Goal: Task Accomplishment & Management: Complete application form

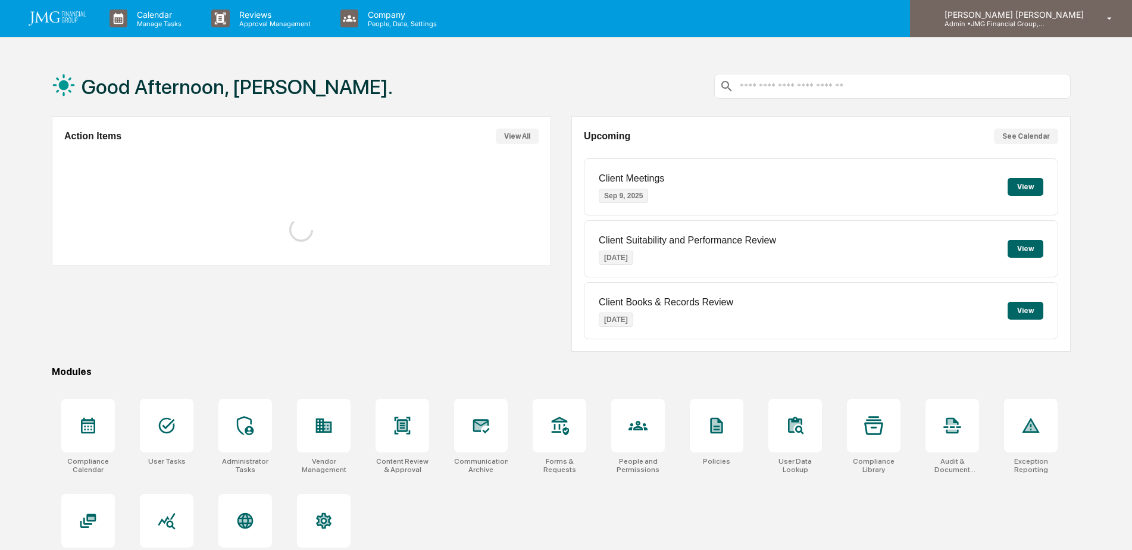
click at [1046, 27] on p "Admin • JMG Financial Group, Ltd." at bounding box center [990, 24] width 111 height 8
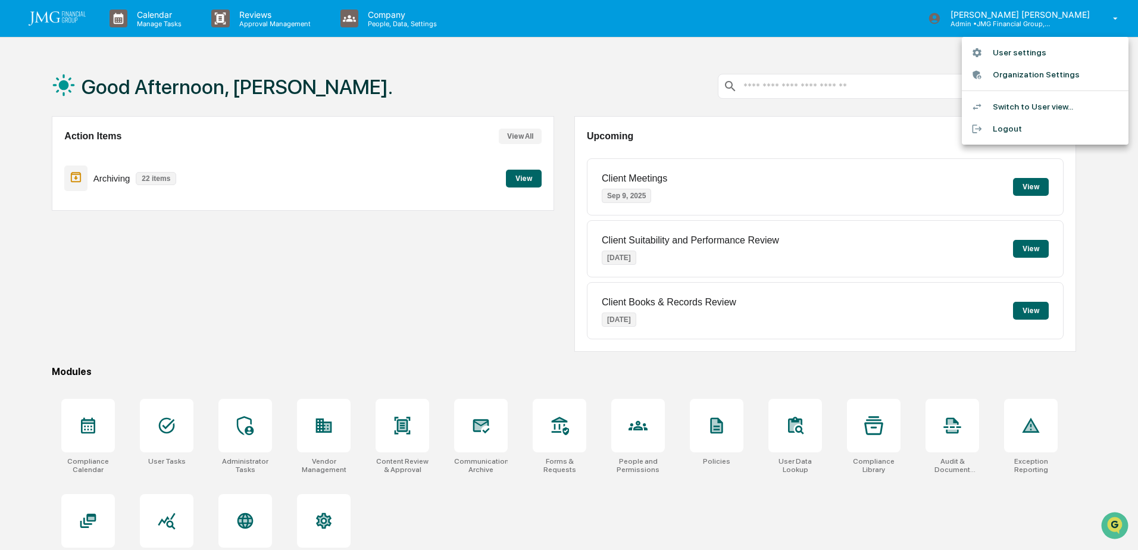
click at [1043, 104] on li "Switch to User view..." at bounding box center [1045, 107] width 167 height 22
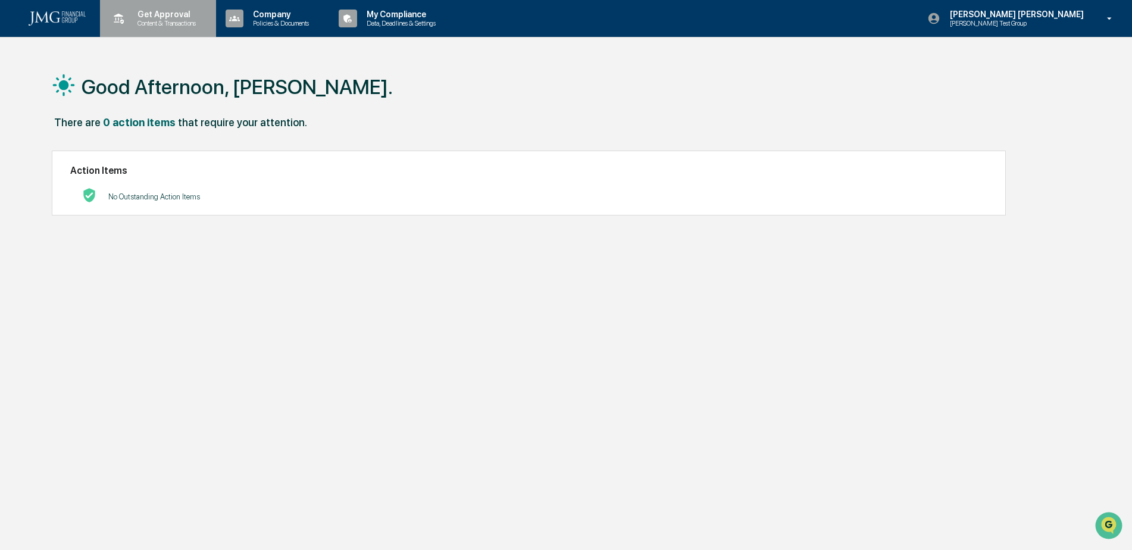
click at [181, 13] on p "Get Approval" at bounding box center [165, 15] width 74 height 10
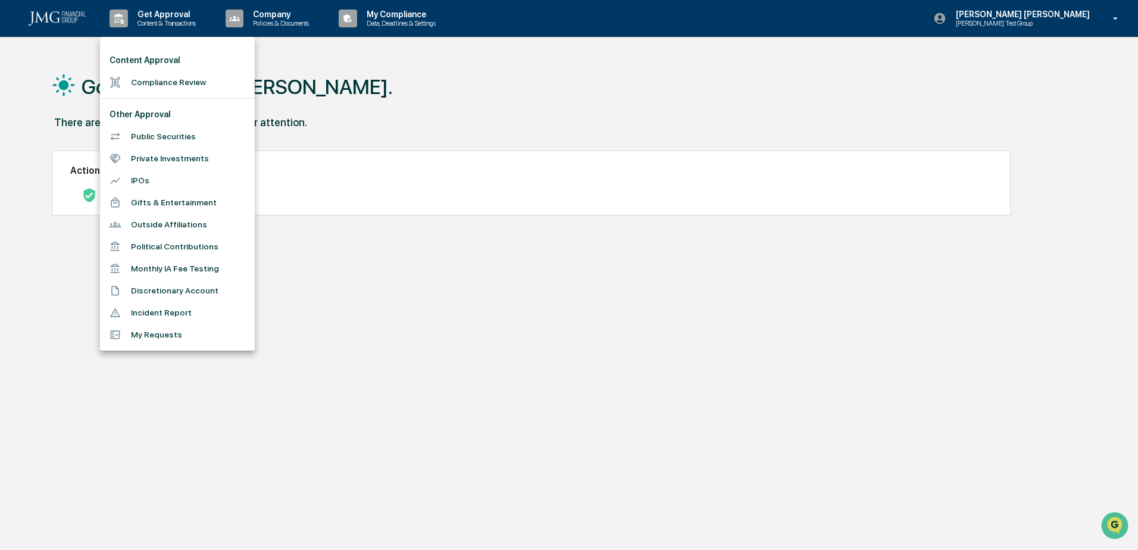
click at [179, 78] on li "Compliance Review" at bounding box center [177, 82] width 155 height 22
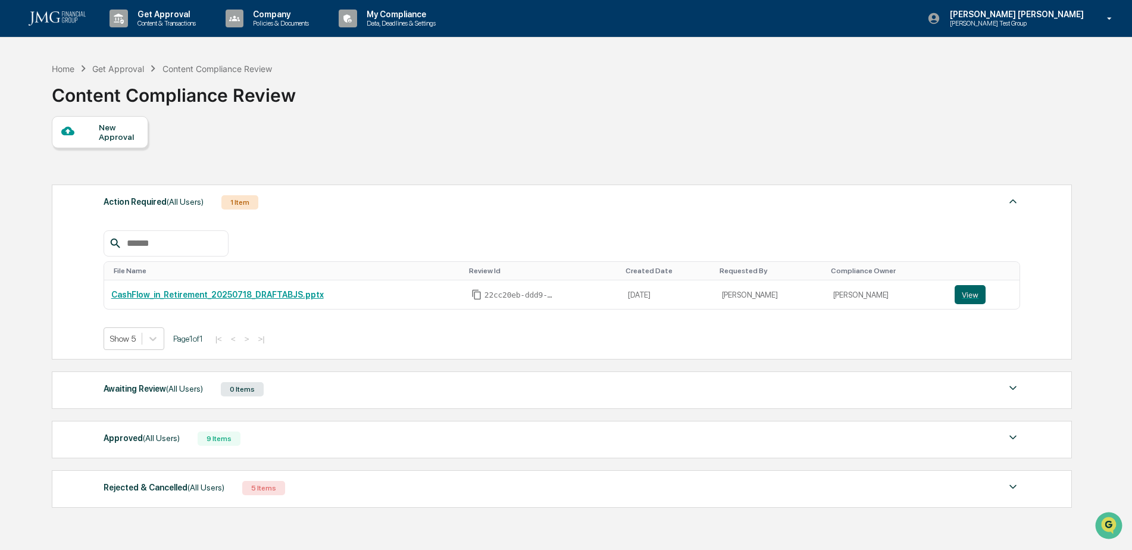
click at [1013, 435] on img at bounding box center [1013, 437] width 14 height 14
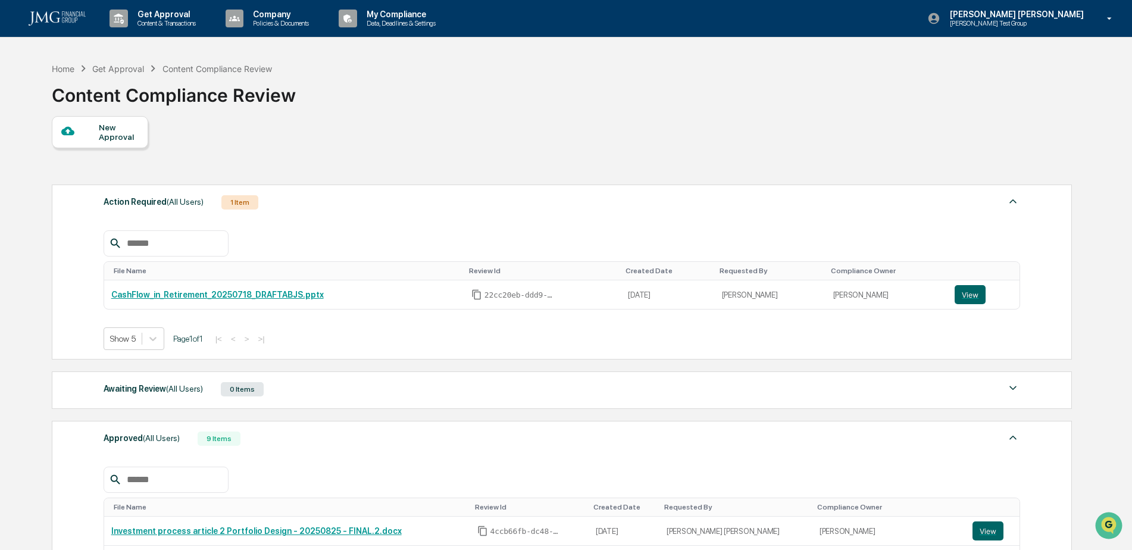
click at [127, 130] on div "New Approval" at bounding box center [119, 132] width 40 height 19
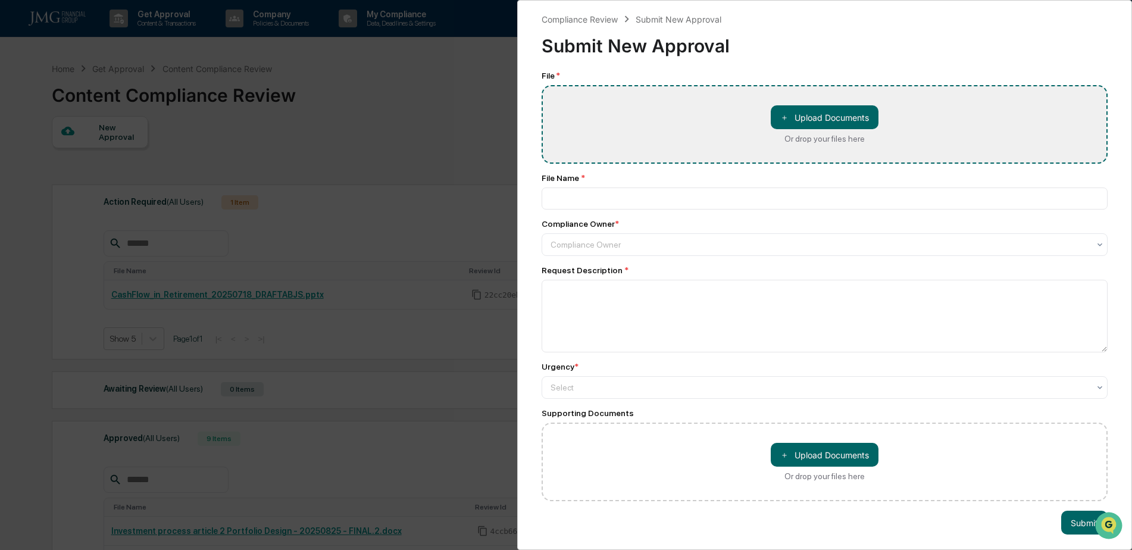
type input "**********"
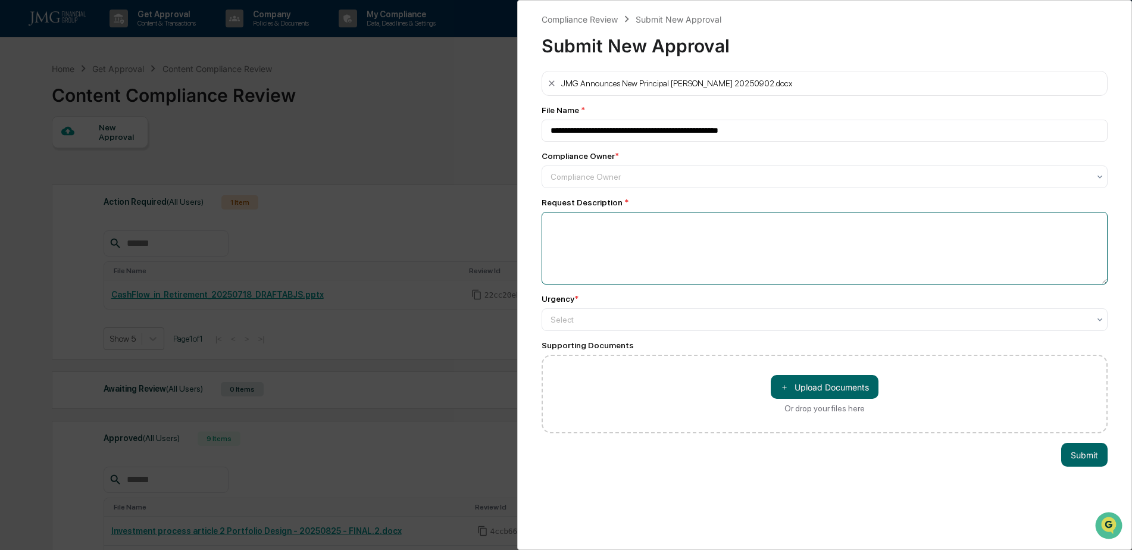
click at [685, 227] on textarea at bounding box center [825, 248] width 566 height 73
click at [711, 224] on textarea "**********" at bounding box center [822, 248] width 560 height 73
click at [770, 226] on textarea "**********" at bounding box center [822, 248] width 560 height 73
type textarea "**********"
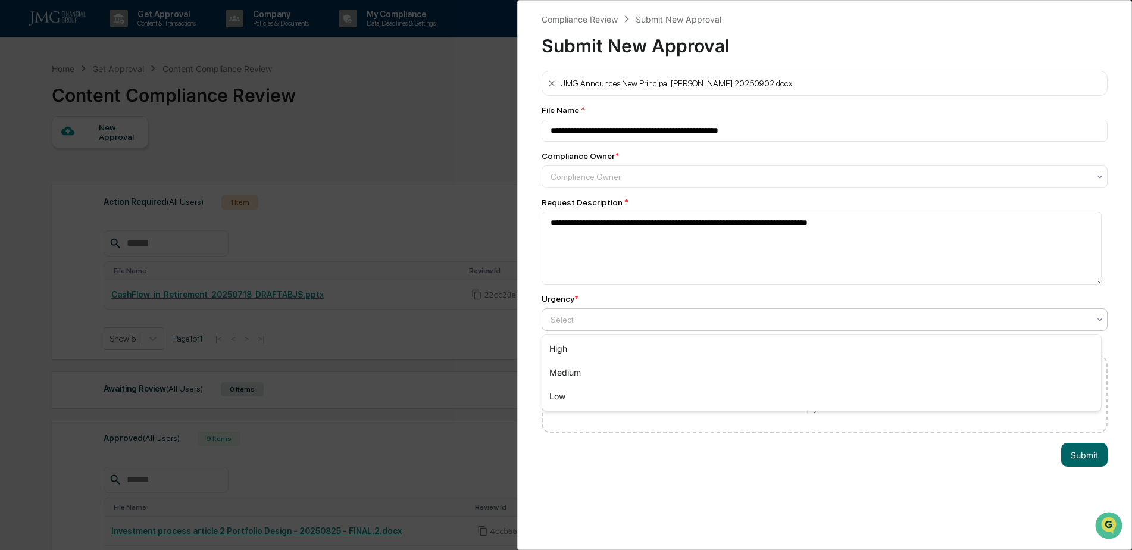
click at [613, 320] on div at bounding box center [820, 320] width 539 height 12
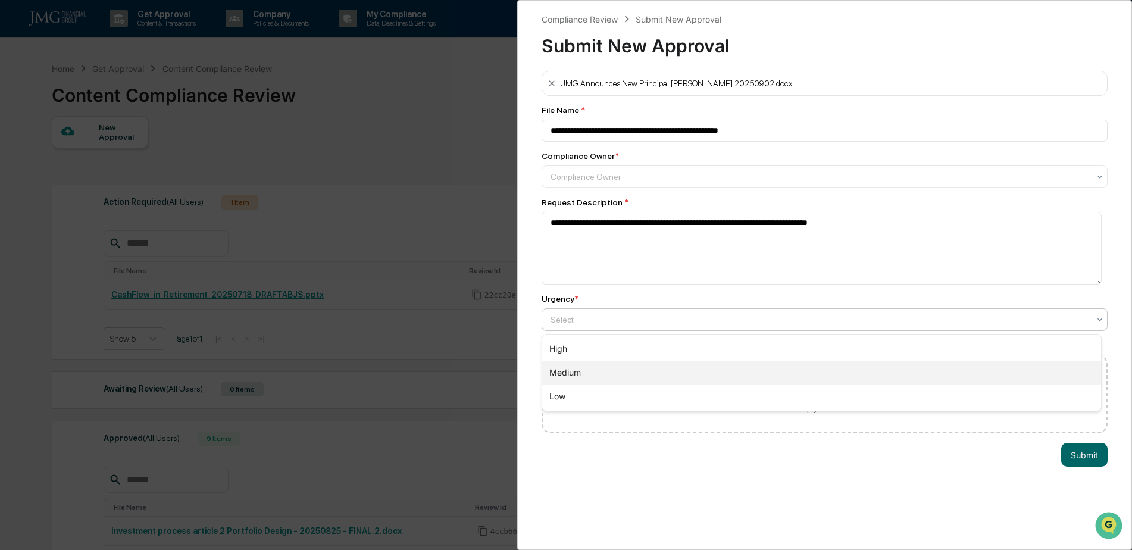
click at [596, 375] on div "Medium" at bounding box center [821, 373] width 559 height 24
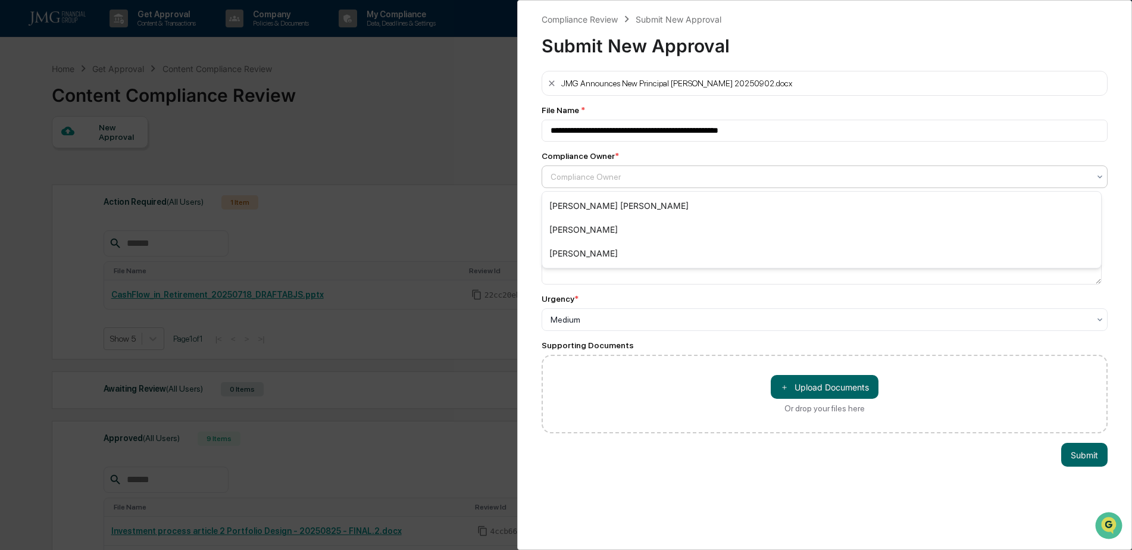
click at [612, 174] on div at bounding box center [820, 177] width 539 height 12
click at [603, 255] on div "[PERSON_NAME]" at bounding box center [821, 254] width 559 height 24
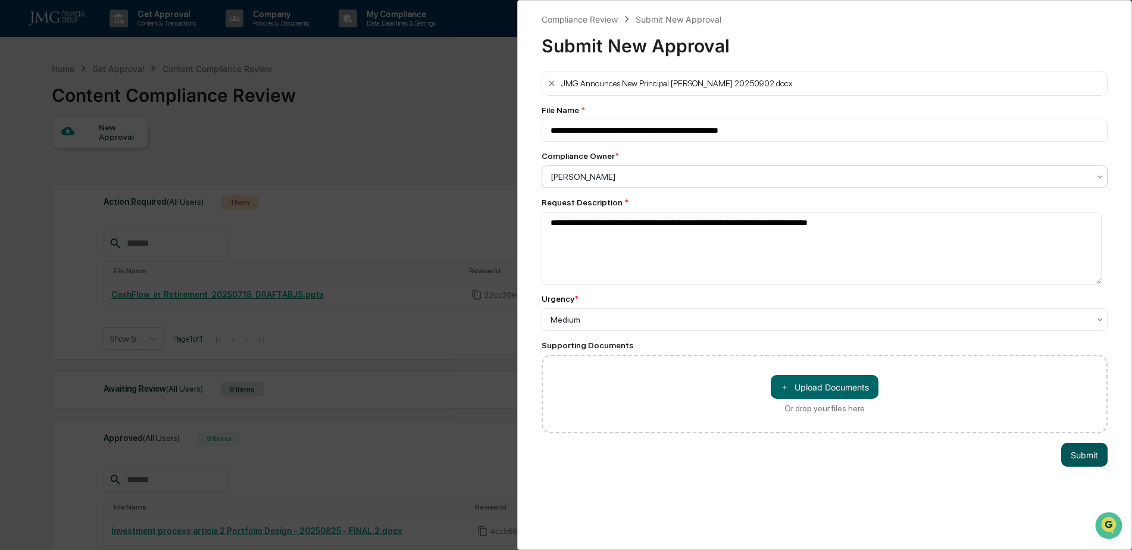
click at [1077, 460] on button "Submit" at bounding box center [1084, 455] width 46 height 24
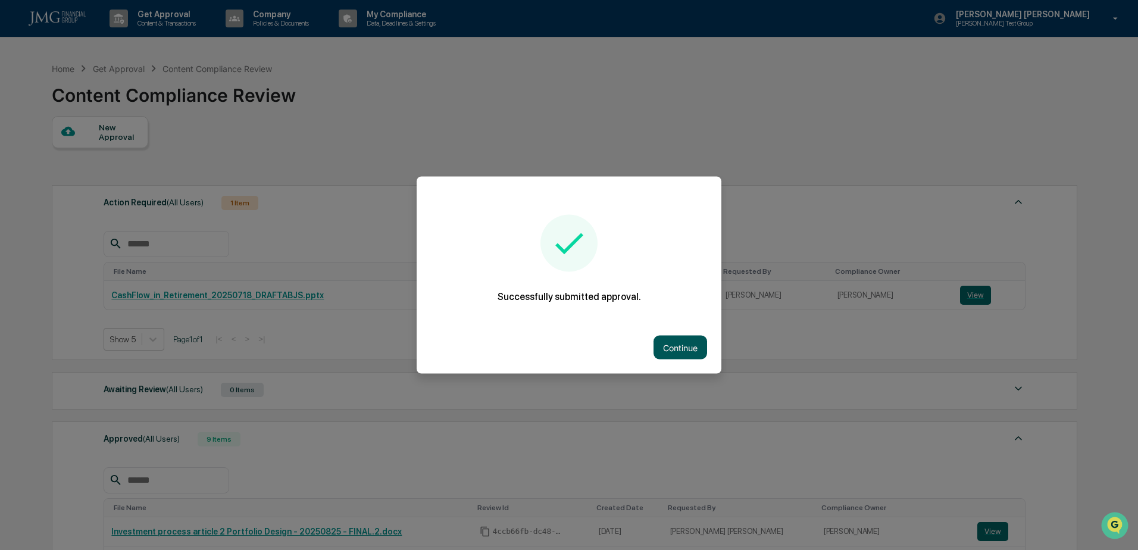
click at [696, 348] on button "Continue" at bounding box center [681, 348] width 54 height 24
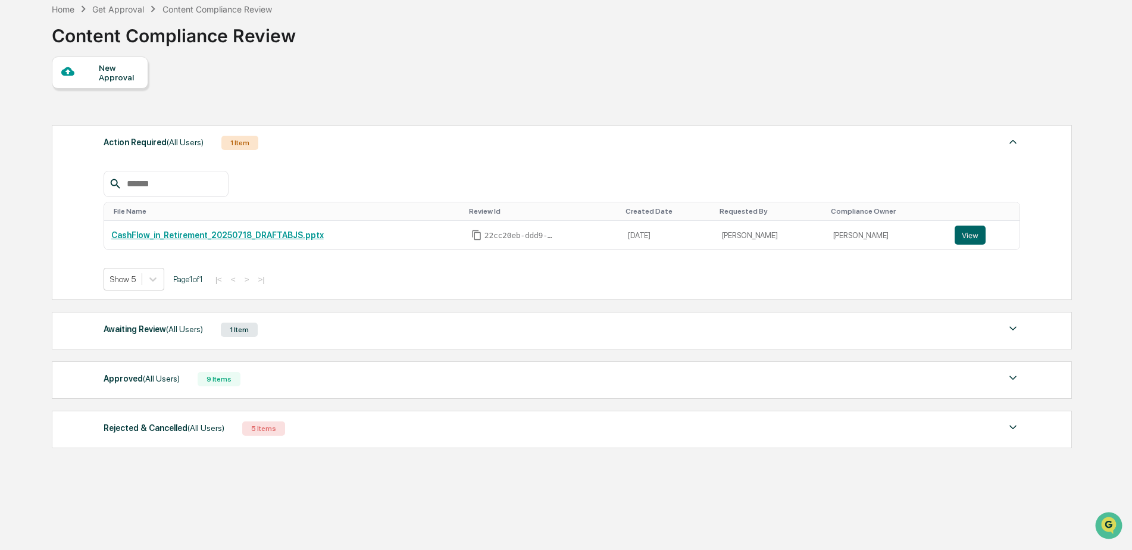
scroll to position [66, 0]
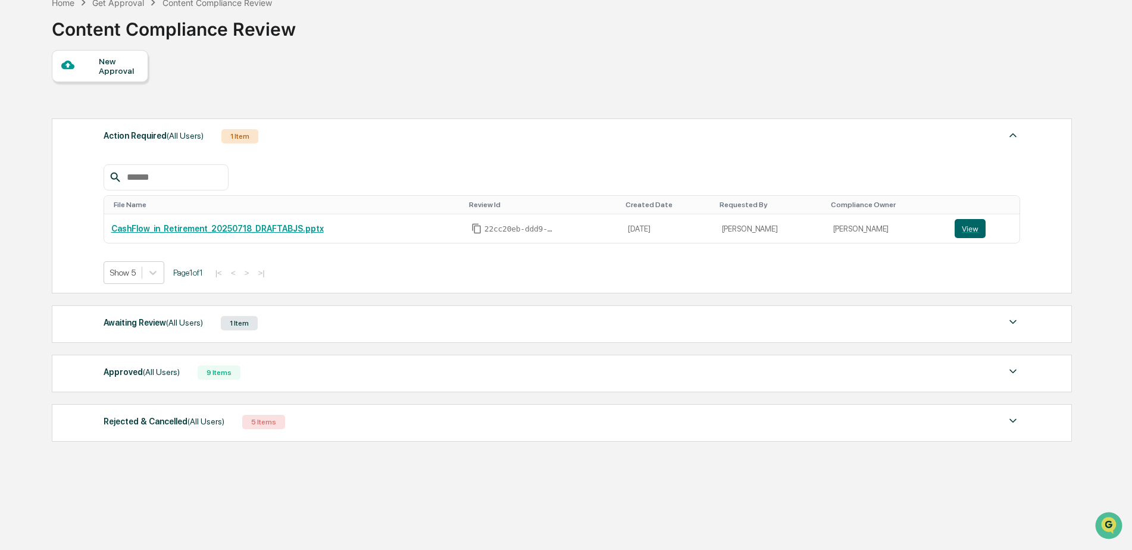
click at [953, 318] on div "Awaiting Review (All Users) 1 Item" at bounding box center [562, 323] width 917 height 17
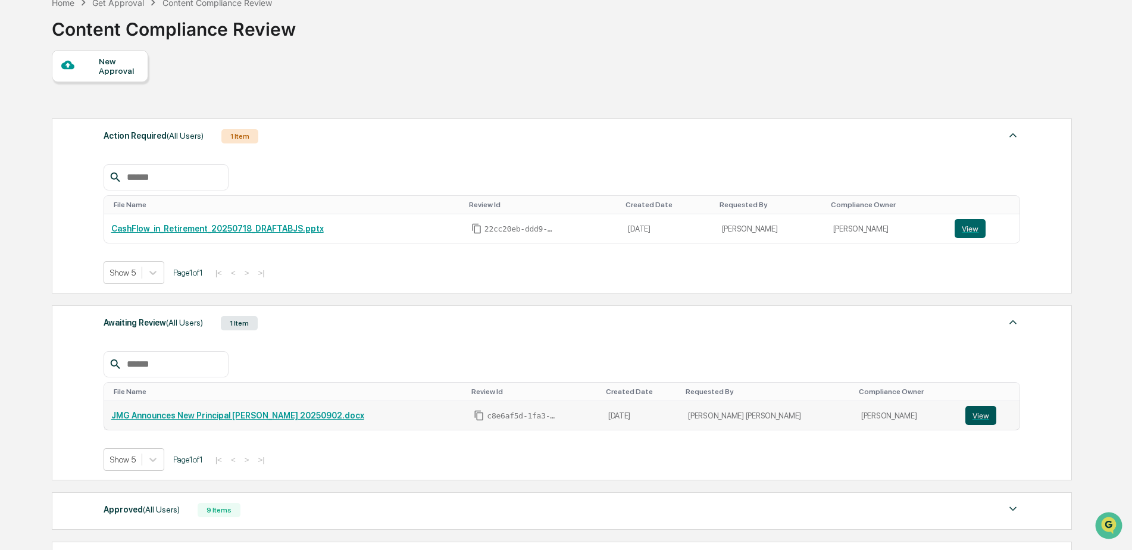
click at [968, 417] on button "View" at bounding box center [980, 415] width 31 height 19
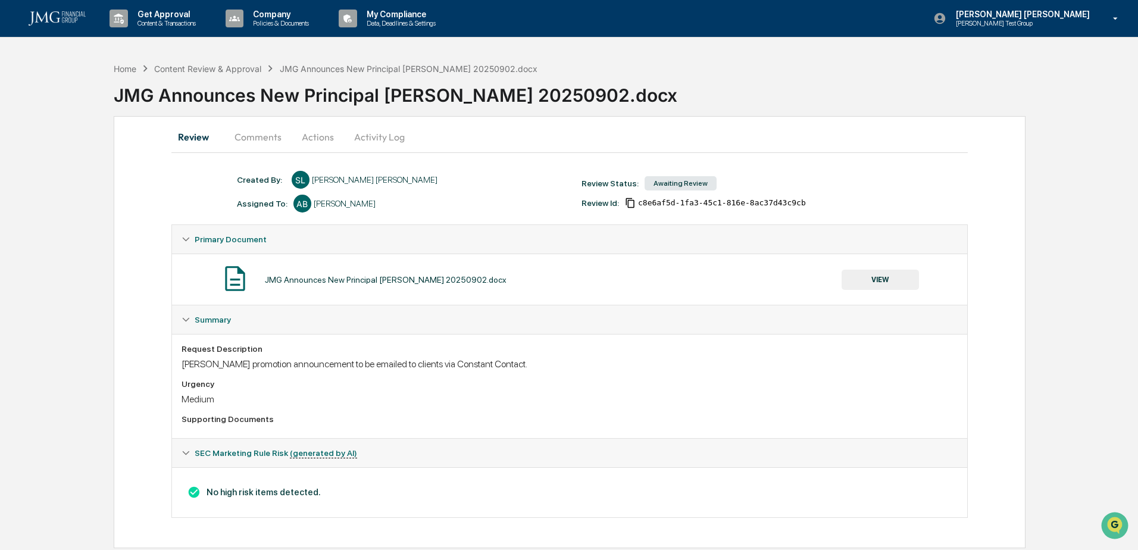
click at [886, 280] on button "VIEW" at bounding box center [880, 280] width 77 height 20
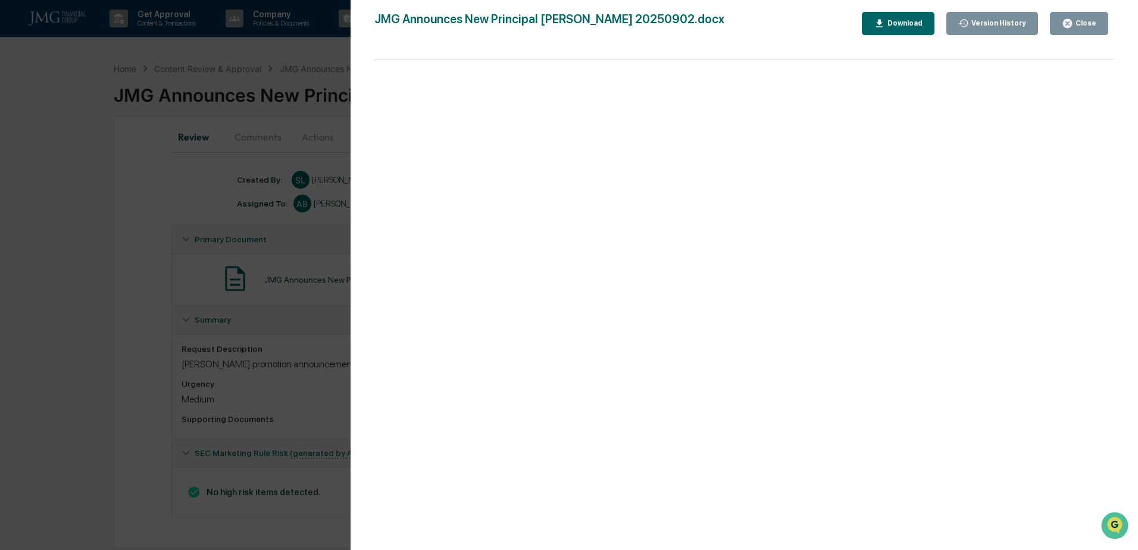
drag, startPoint x: 1070, startPoint y: 29, endPoint x: 976, endPoint y: 61, distance: 98.6
click at [1070, 29] on button "Close" at bounding box center [1079, 23] width 58 height 23
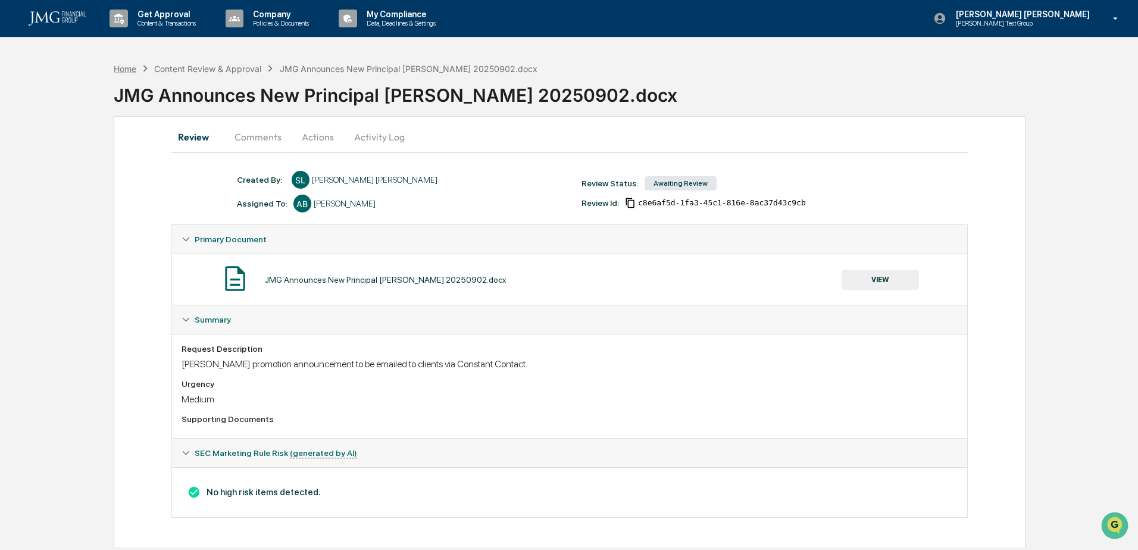
click at [129, 68] on div "Home" at bounding box center [125, 69] width 23 height 10
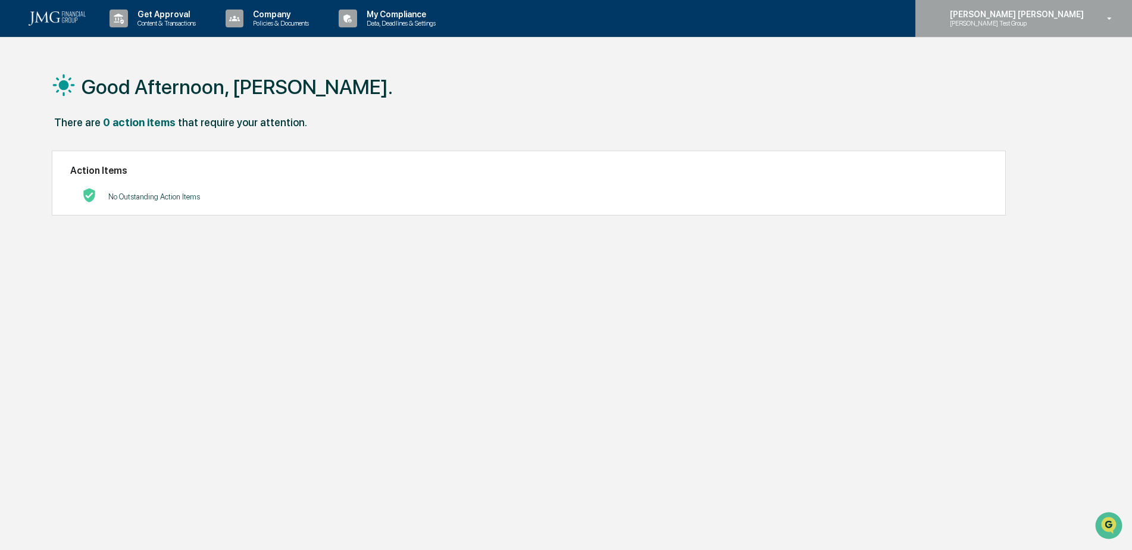
click at [1057, 26] on p "[PERSON_NAME] Test Group" at bounding box center [998, 23] width 117 height 8
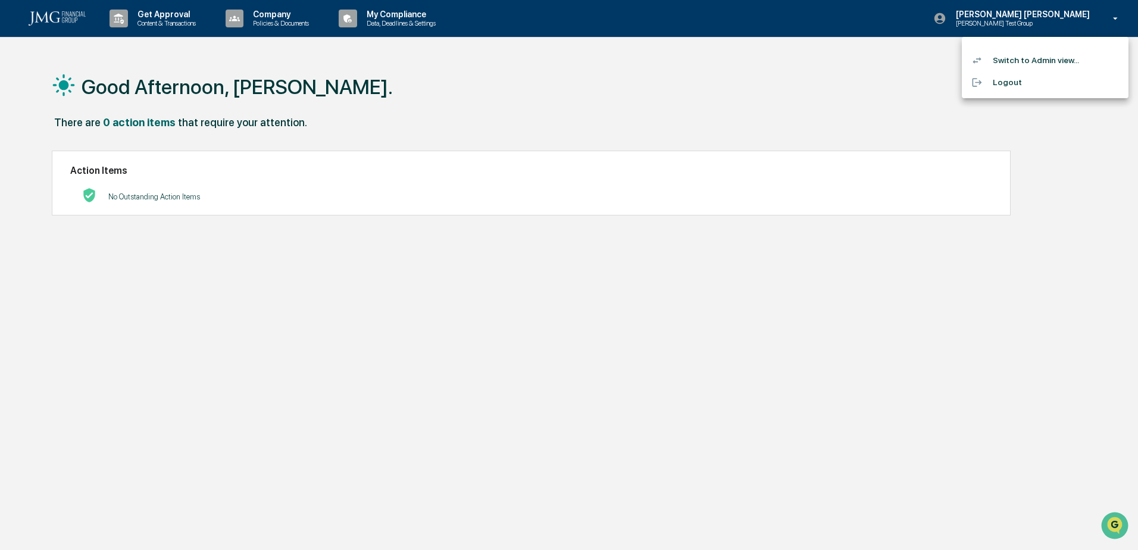
click at [1015, 80] on li "Logout" at bounding box center [1045, 82] width 167 height 22
